Goal: Information Seeking & Learning: Learn about a topic

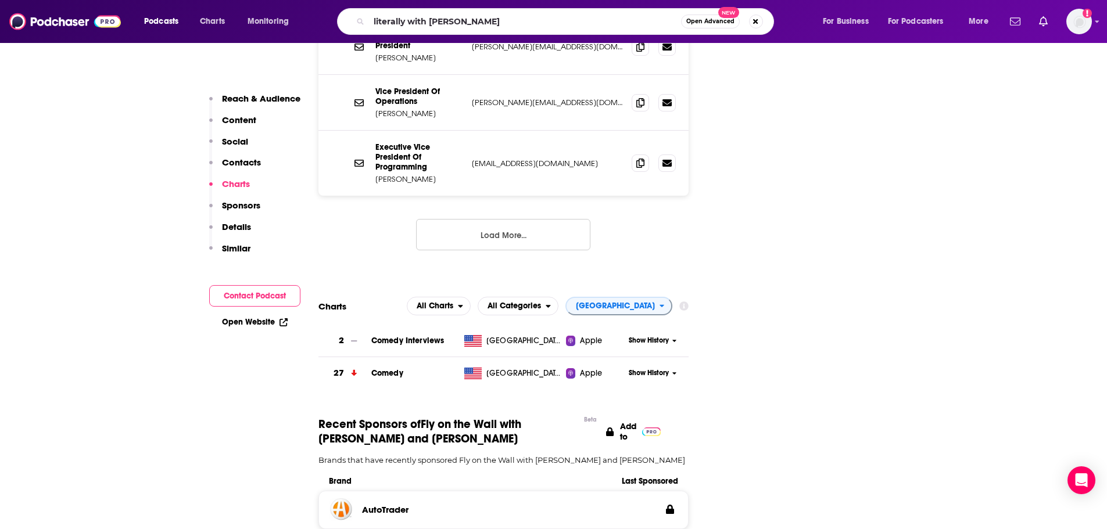
type input "literally with [PERSON_NAME]"
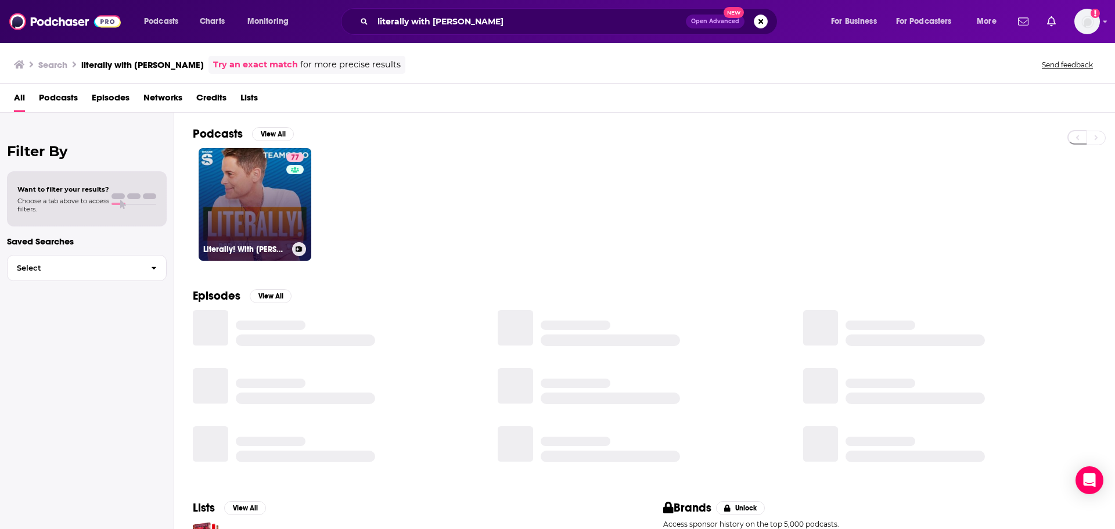
click at [265, 212] on link "77 Literally! With [PERSON_NAME]" at bounding box center [255, 204] width 113 height 113
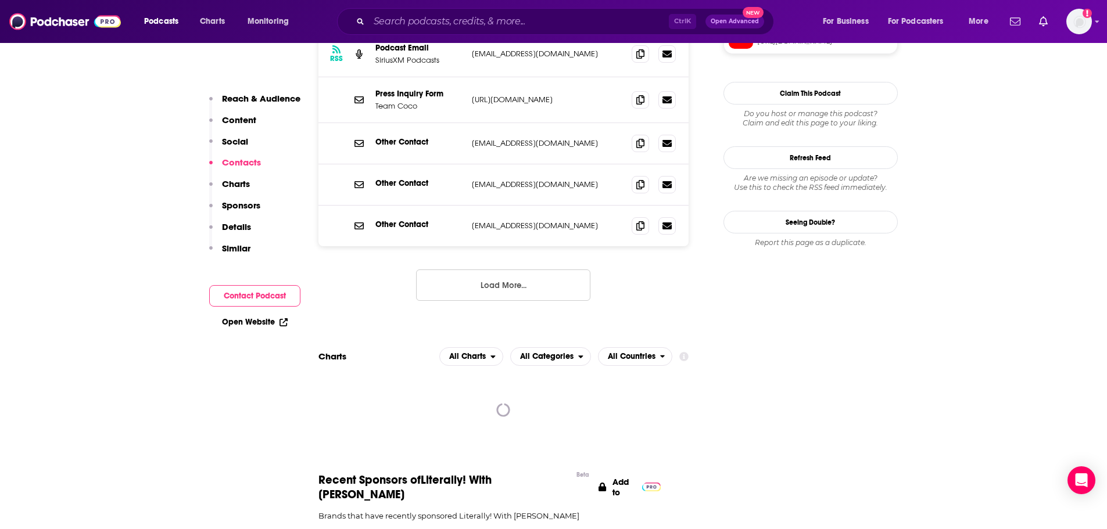
scroll to position [1220, 0]
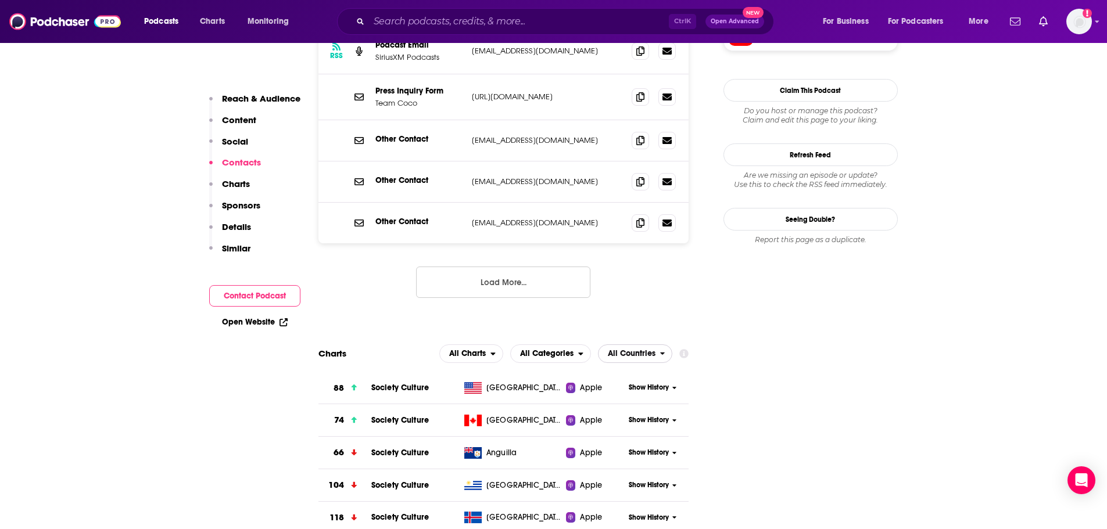
click at [658, 344] on span "All Countries" at bounding box center [629, 354] width 62 height 20
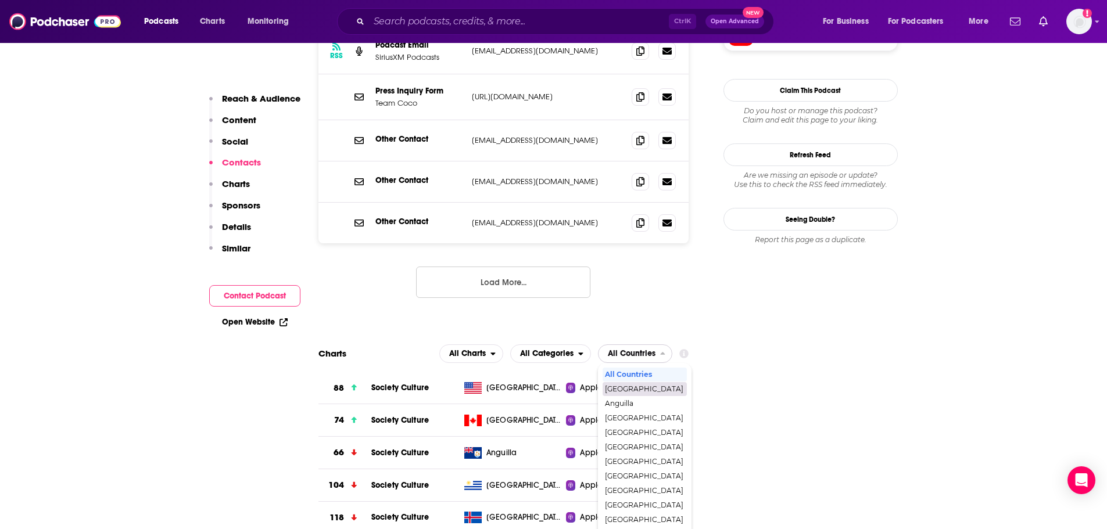
click at [646, 386] on span "[GEOGRAPHIC_DATA]" at bounding box center [644, 389] width 78 height 7
